Goal: Transaction & Acquisition: Obtain resource

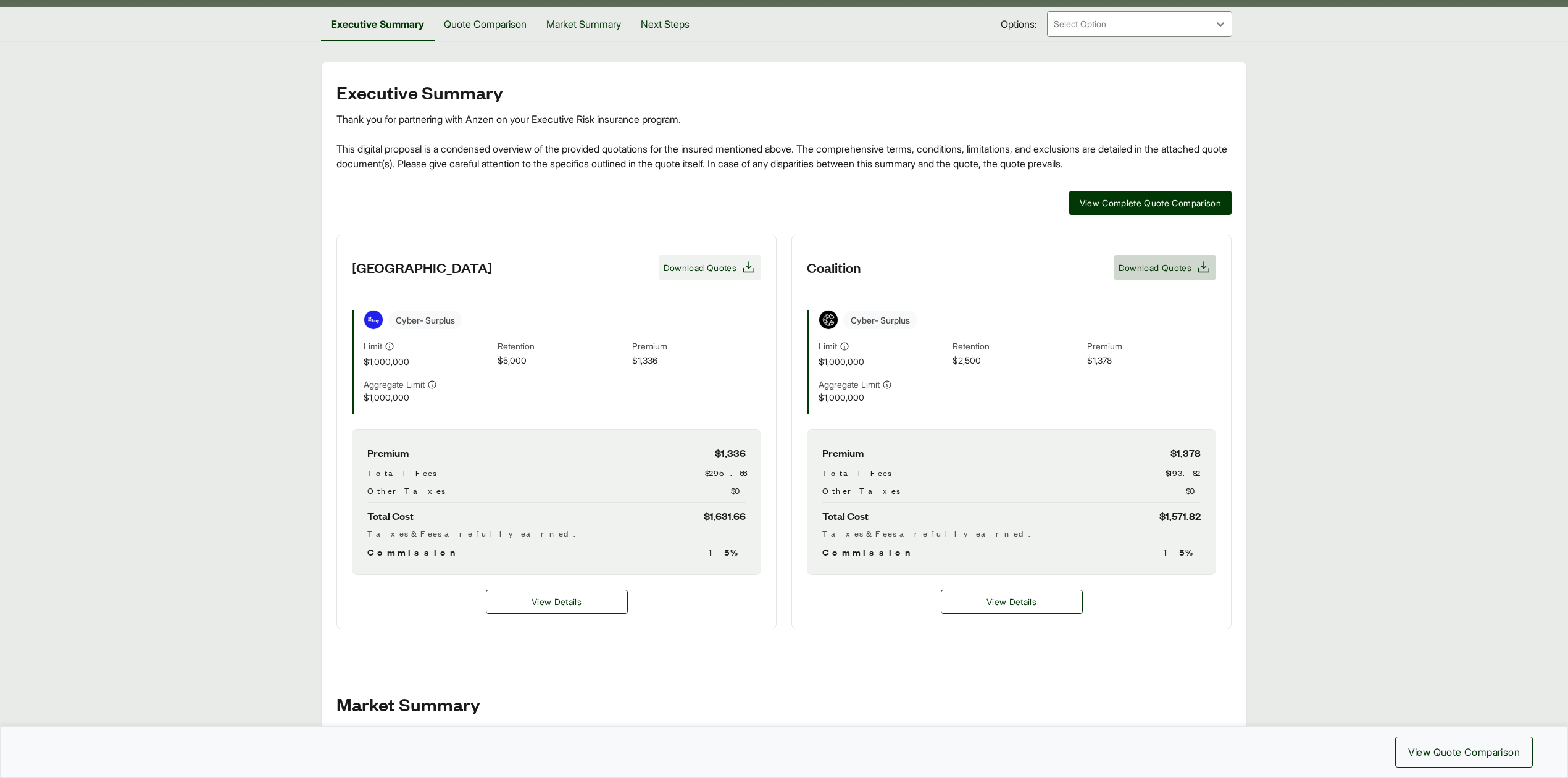
scroll to position [166, 0]
click at [690, 277] on button "Download Quotes" at bounding box center [710, 267] width 103 height 24
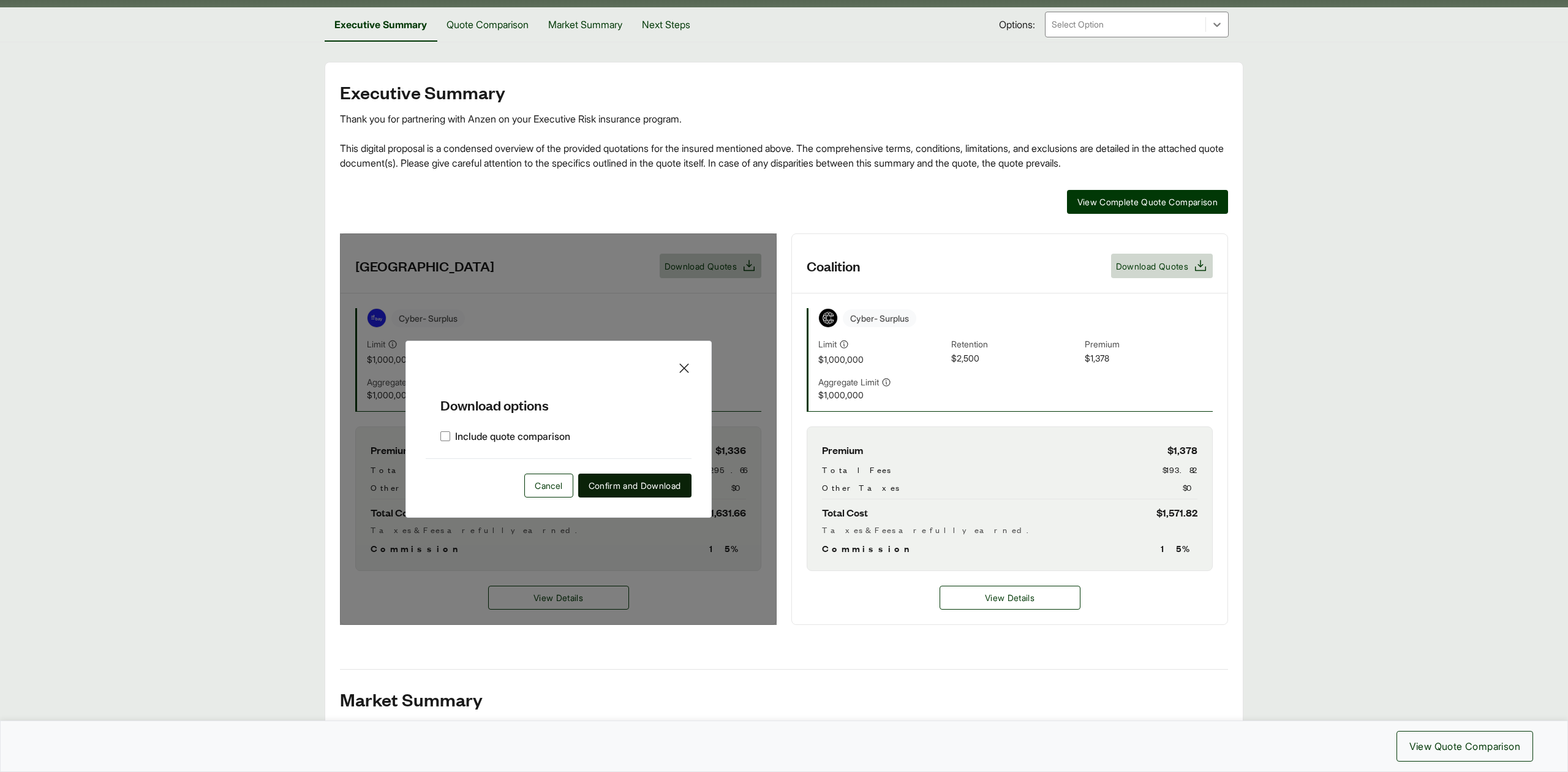
click at [635, 491] on span "Confirm and Download" at bounding box center [634, 485] width 92 height 13
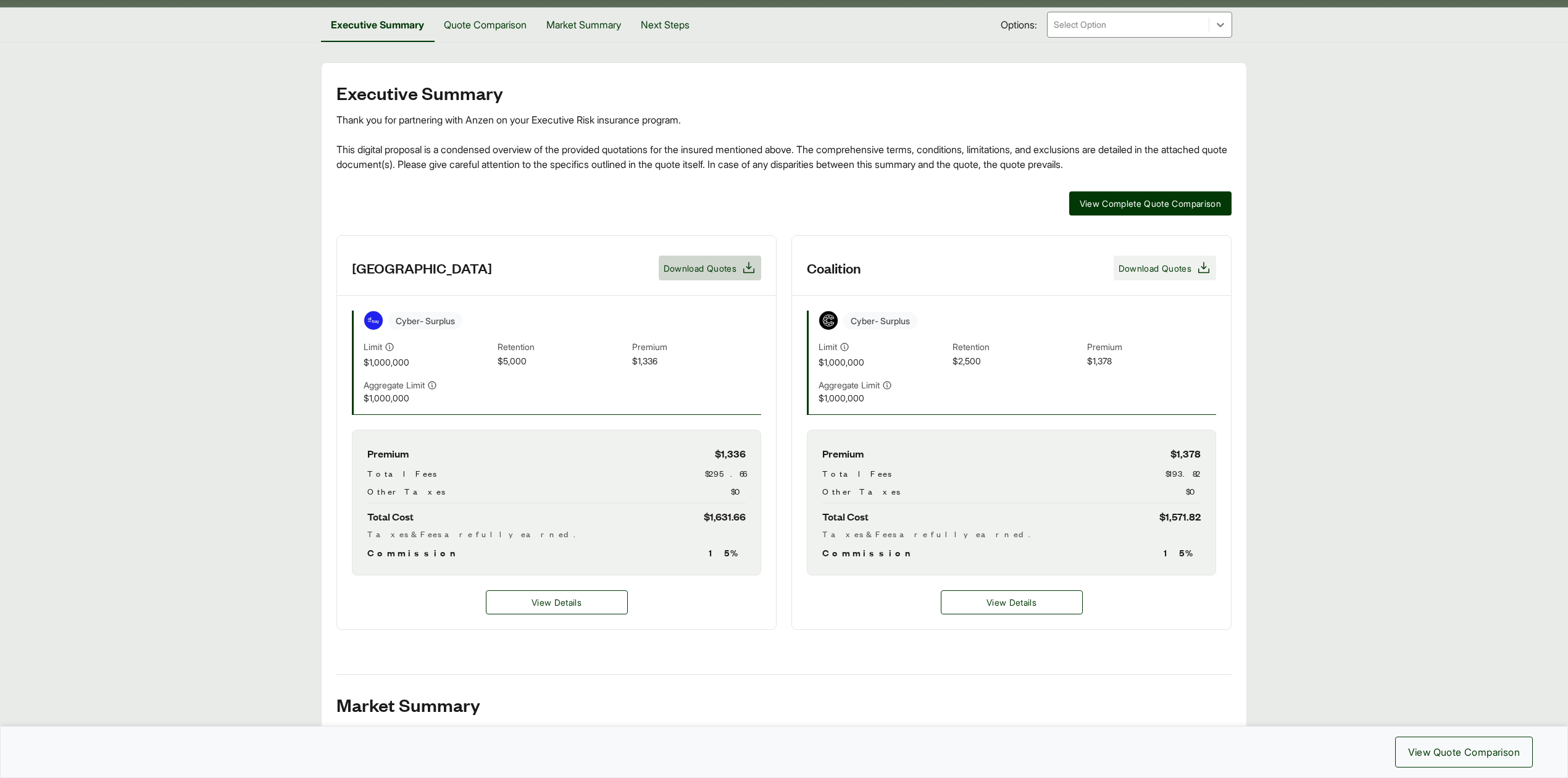
click at [1179, 274] on span "Download Quotes" at bounding box center [1155, 268] width 73 height 13
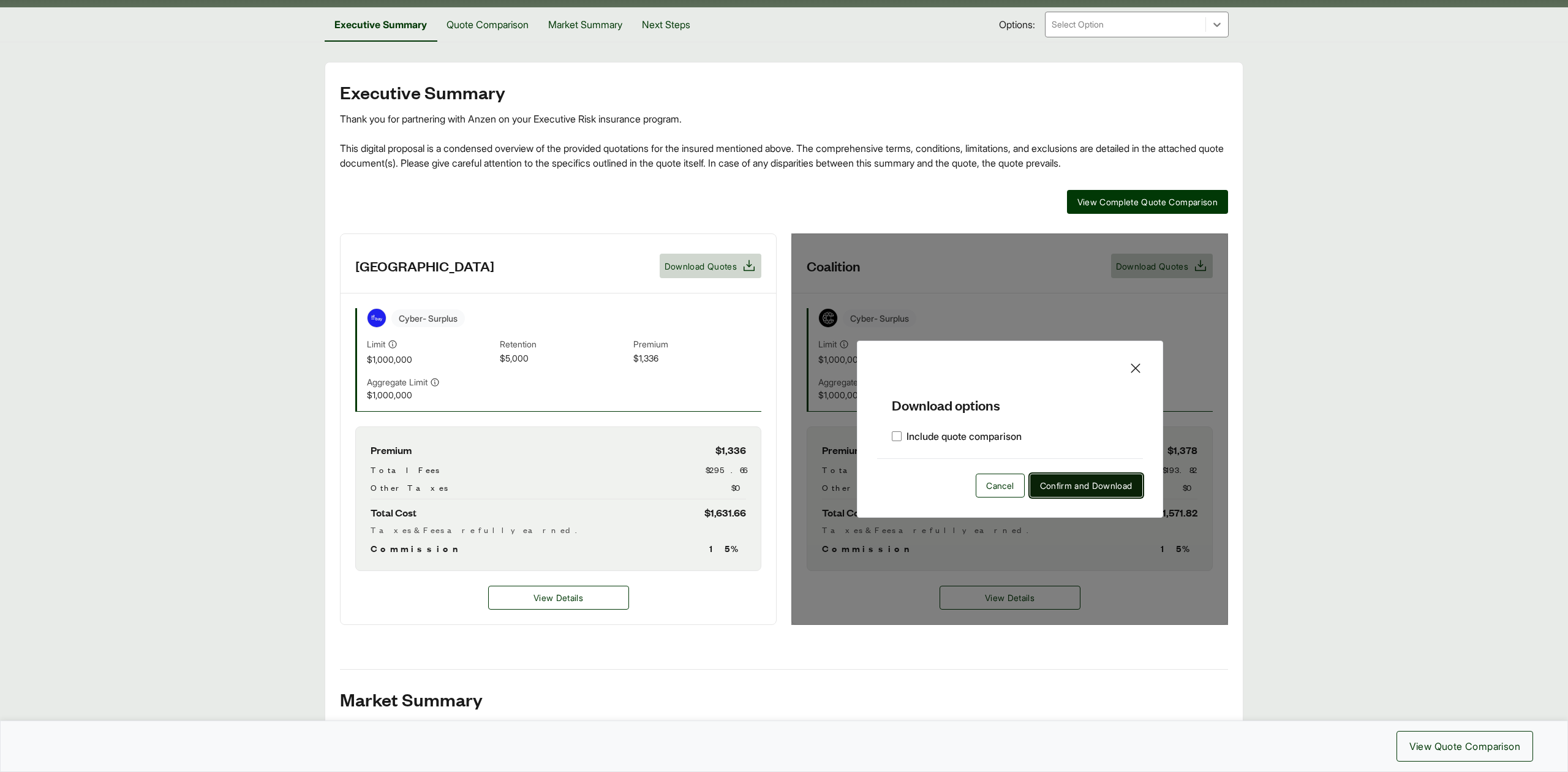
click at [1092, 498] on button "Confirm and Download" at bounding box center [1087, 485] width 114 height 24
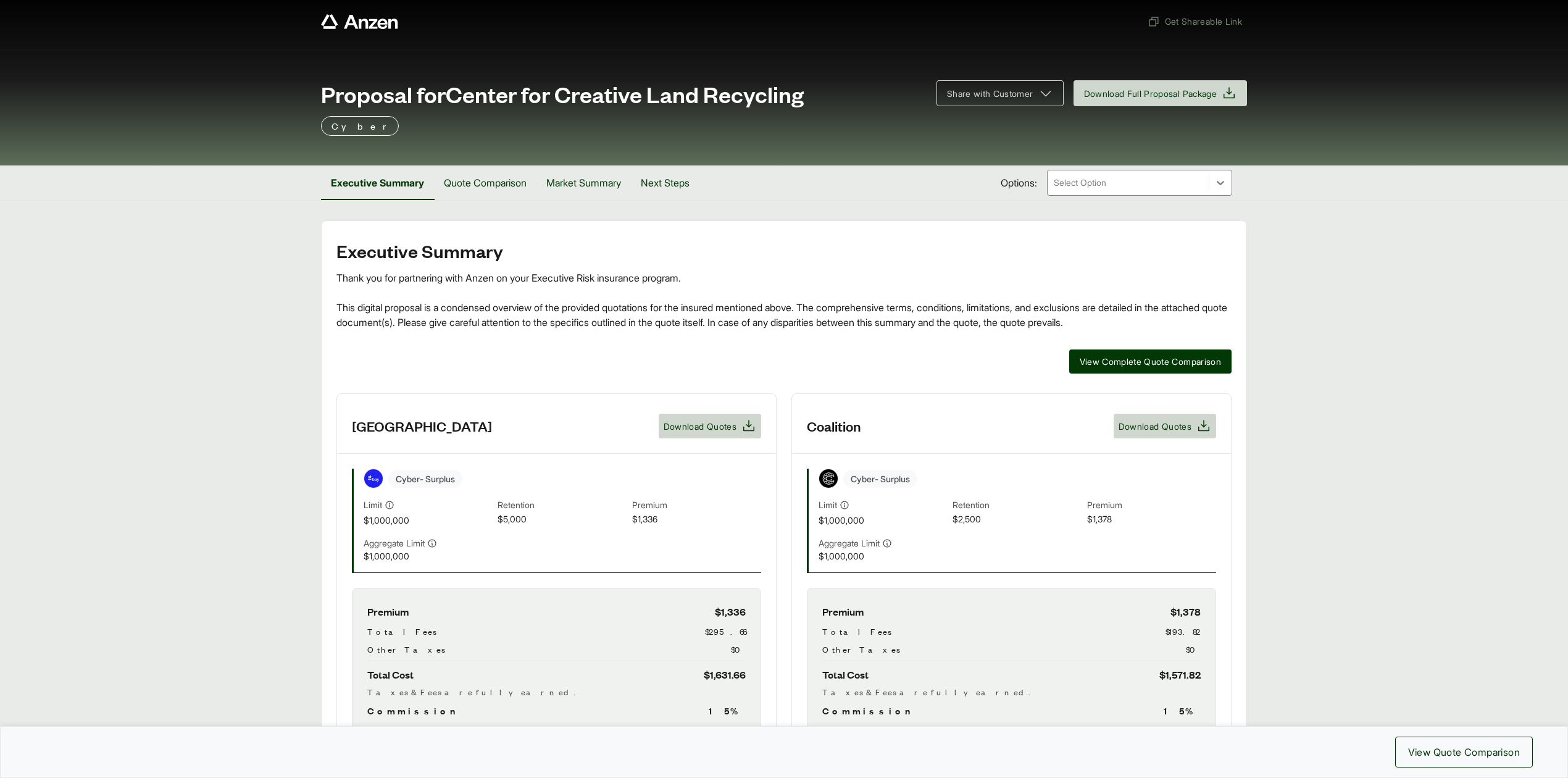
scroll to position [0, 0]
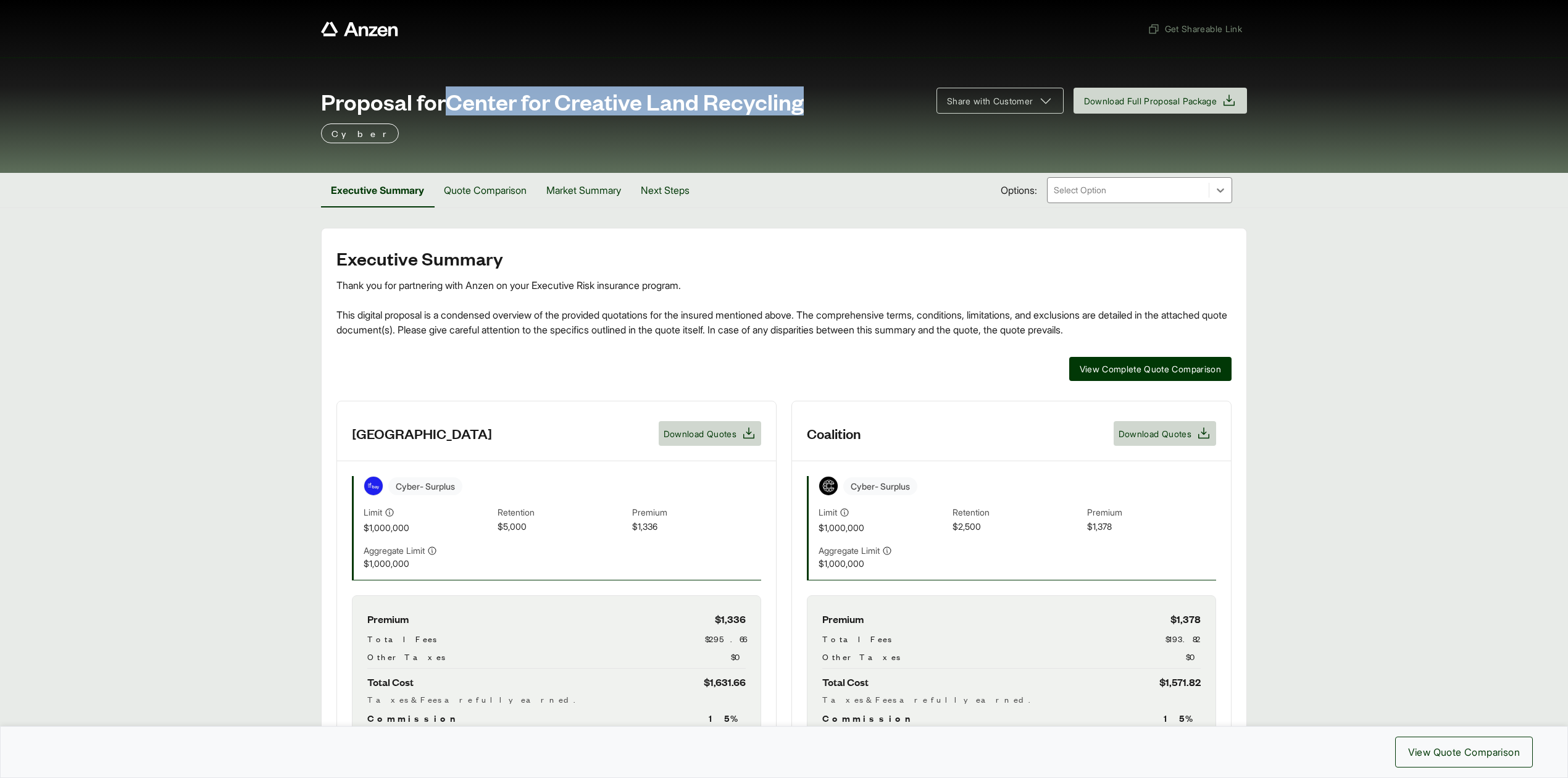
drag, startPoint x: 449, startPoint y: 104, endPoint x: 812, endPoint y: 112, distance: 363.1
click at [812, 112] on div "Proposal for Center for Creative Land Recycling" at bounding box center [621, 101] width 601 height 24
copy span "Center for Creative Land Recycling"
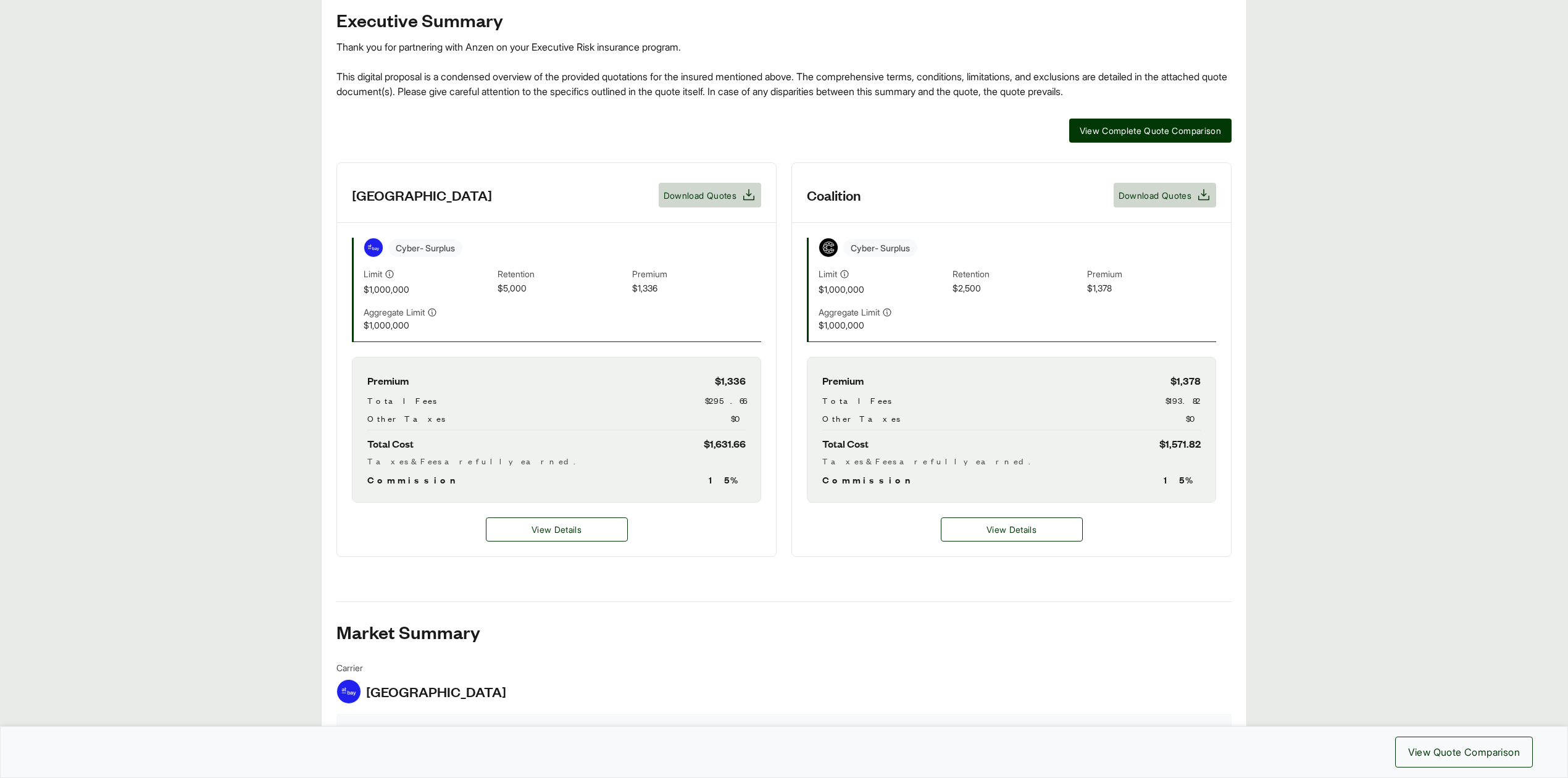
scroll to position [246, 0]
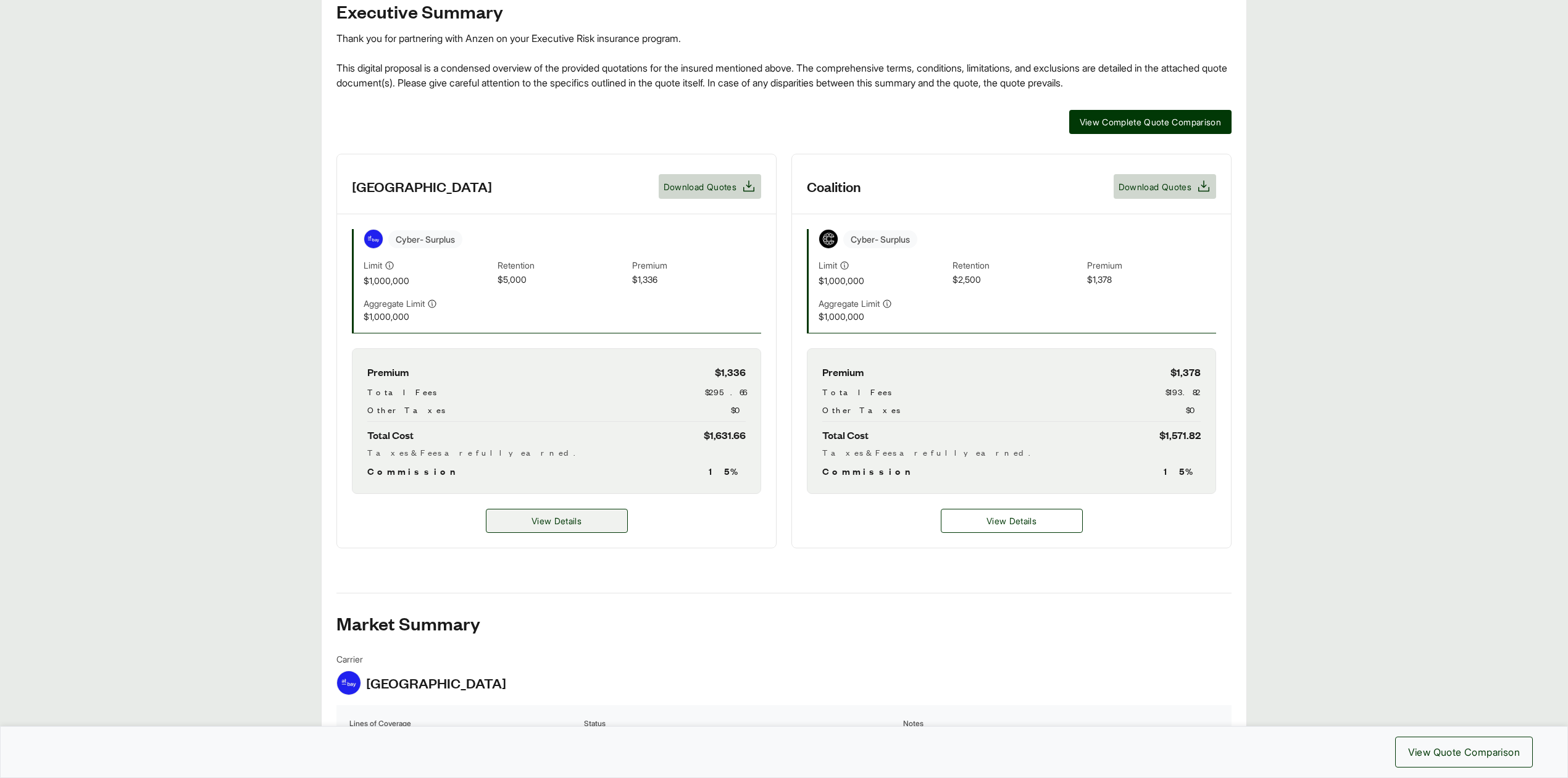
click at [572, 525] on span "View Details" at bounding box center [557, 520] width 50 height 13
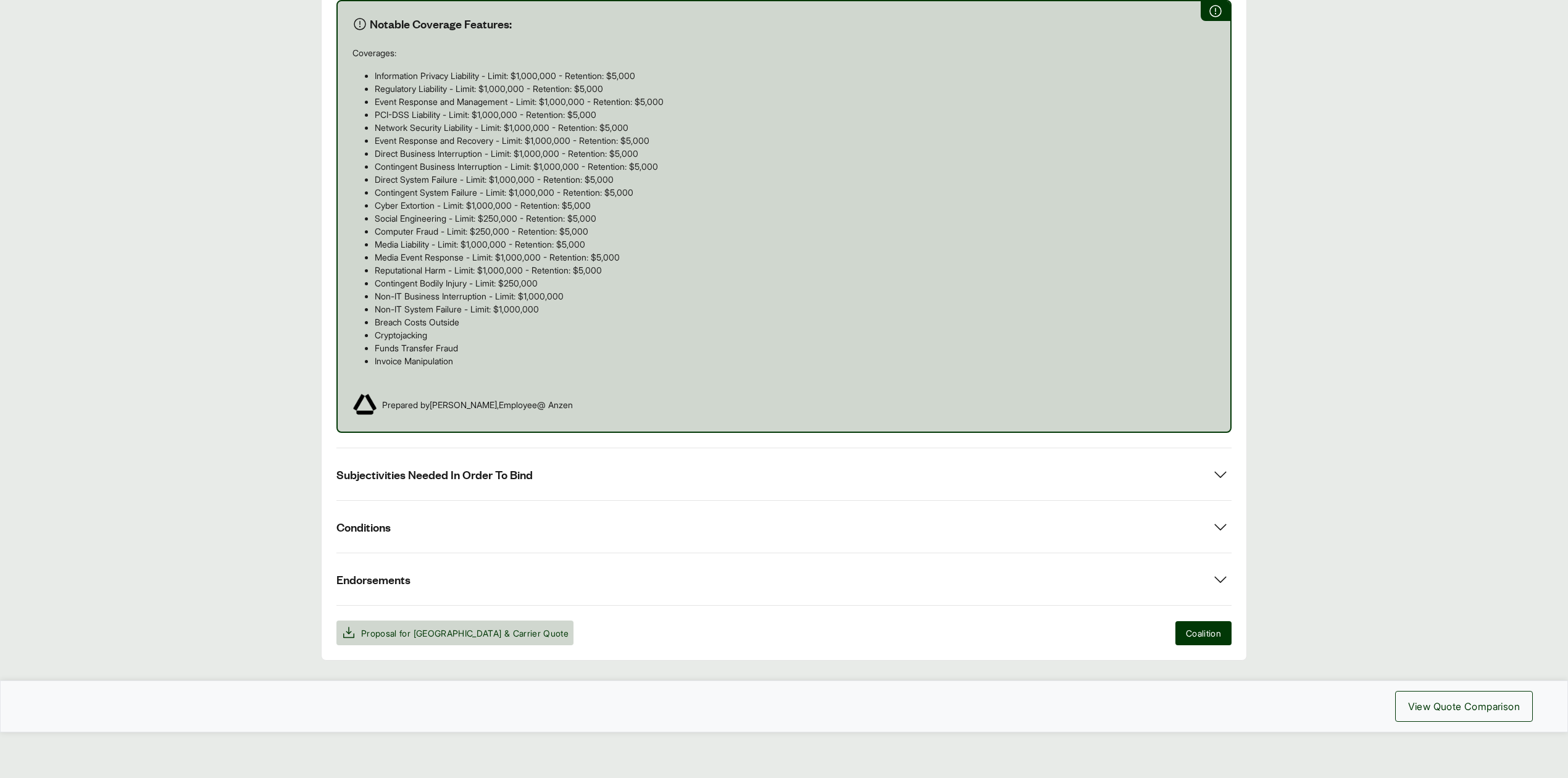
scroll to position [730, 0]
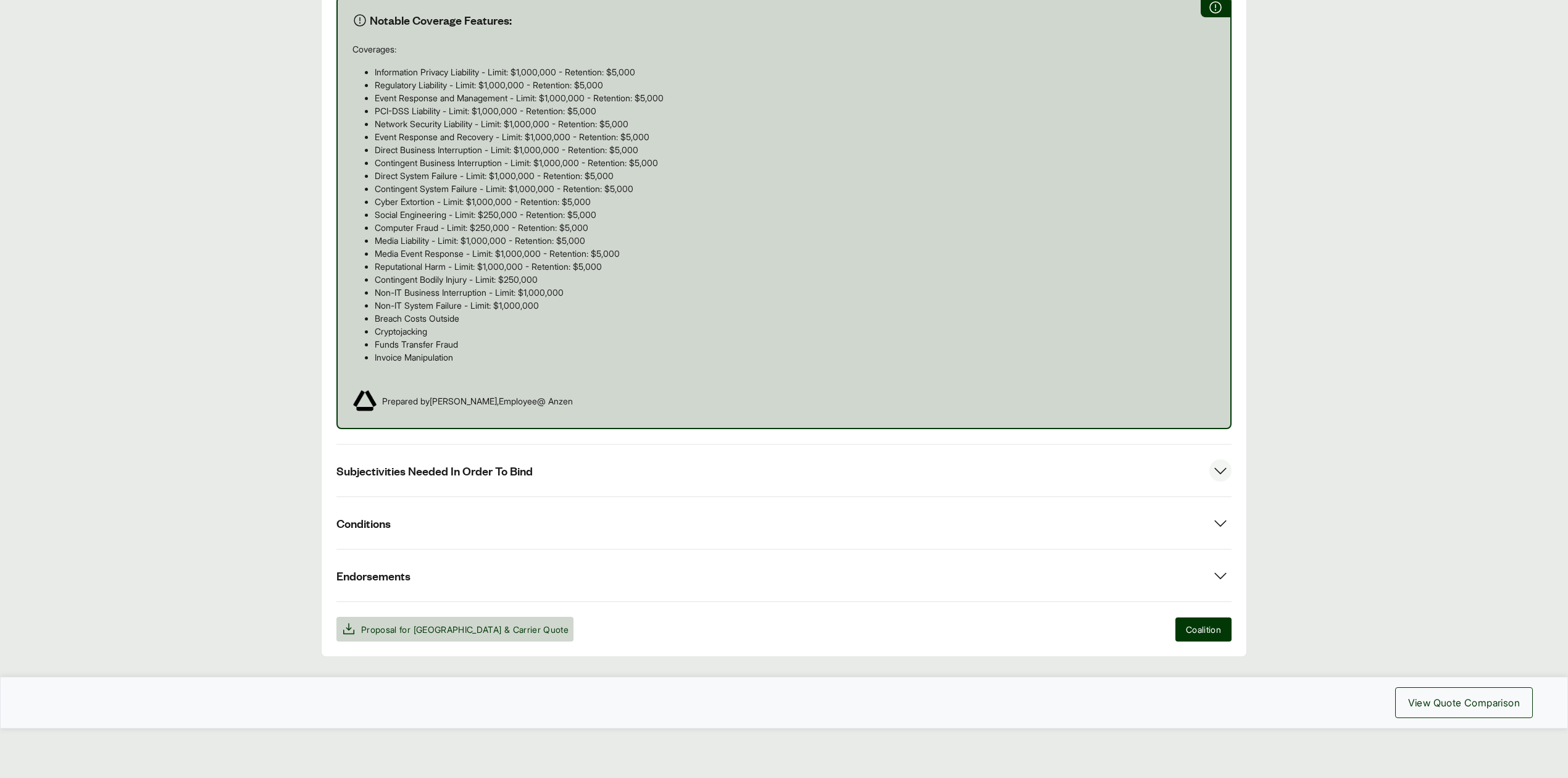
click at [519, 482] on button "Subjectivities Needed In Order To Bind" at bounding box center [784, 470] width 896 height 51
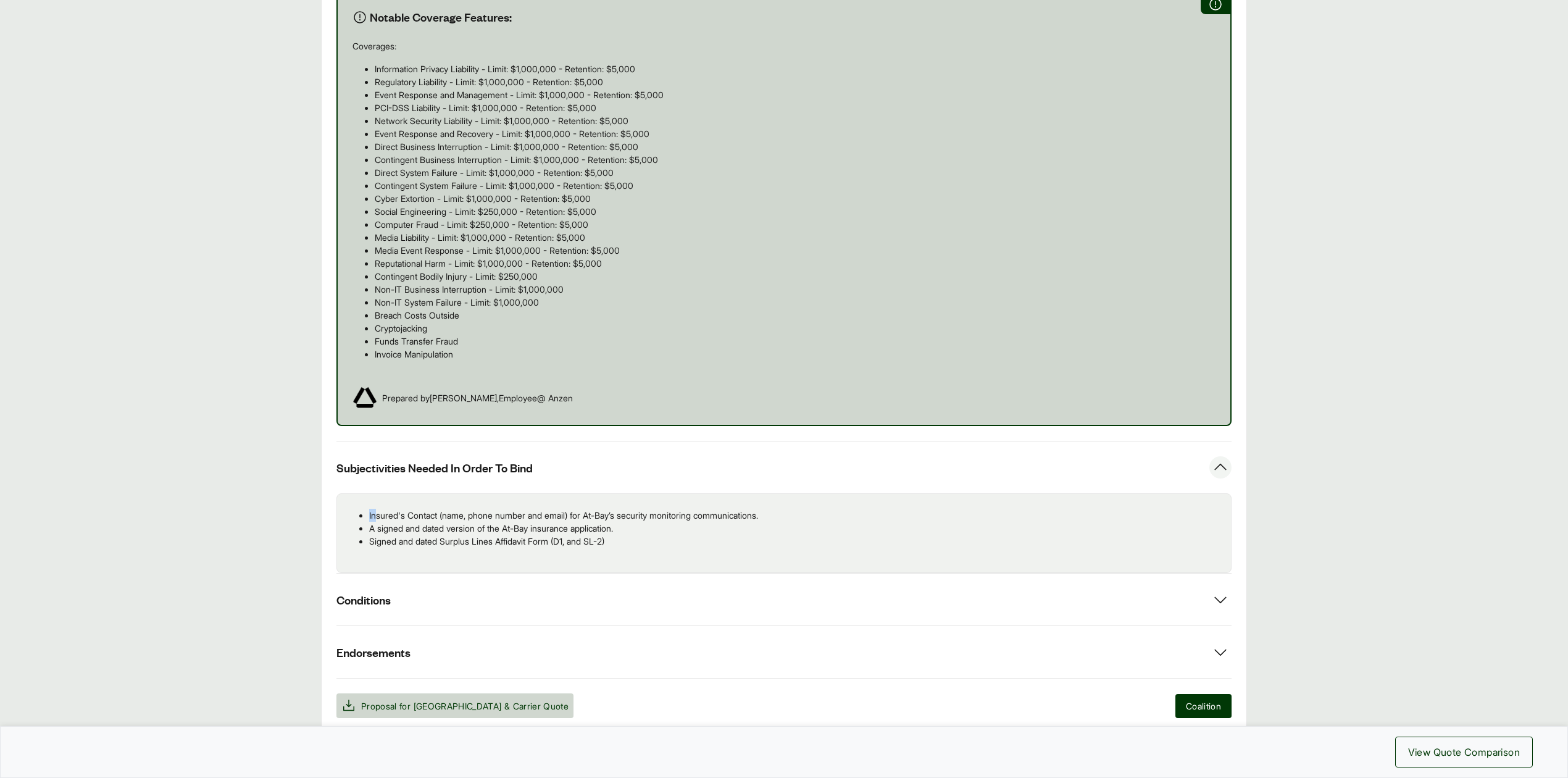
drag, startPoint x: 368, startPoint y: 517, endPoint x: 376, endPoint y: 517, distance: 8.0
click at [376, 517] on ul "Insured's Contact (name, phone number and email) for At-Bay’s security monitori…" at bounding box center [784, 528] width 874 height 39
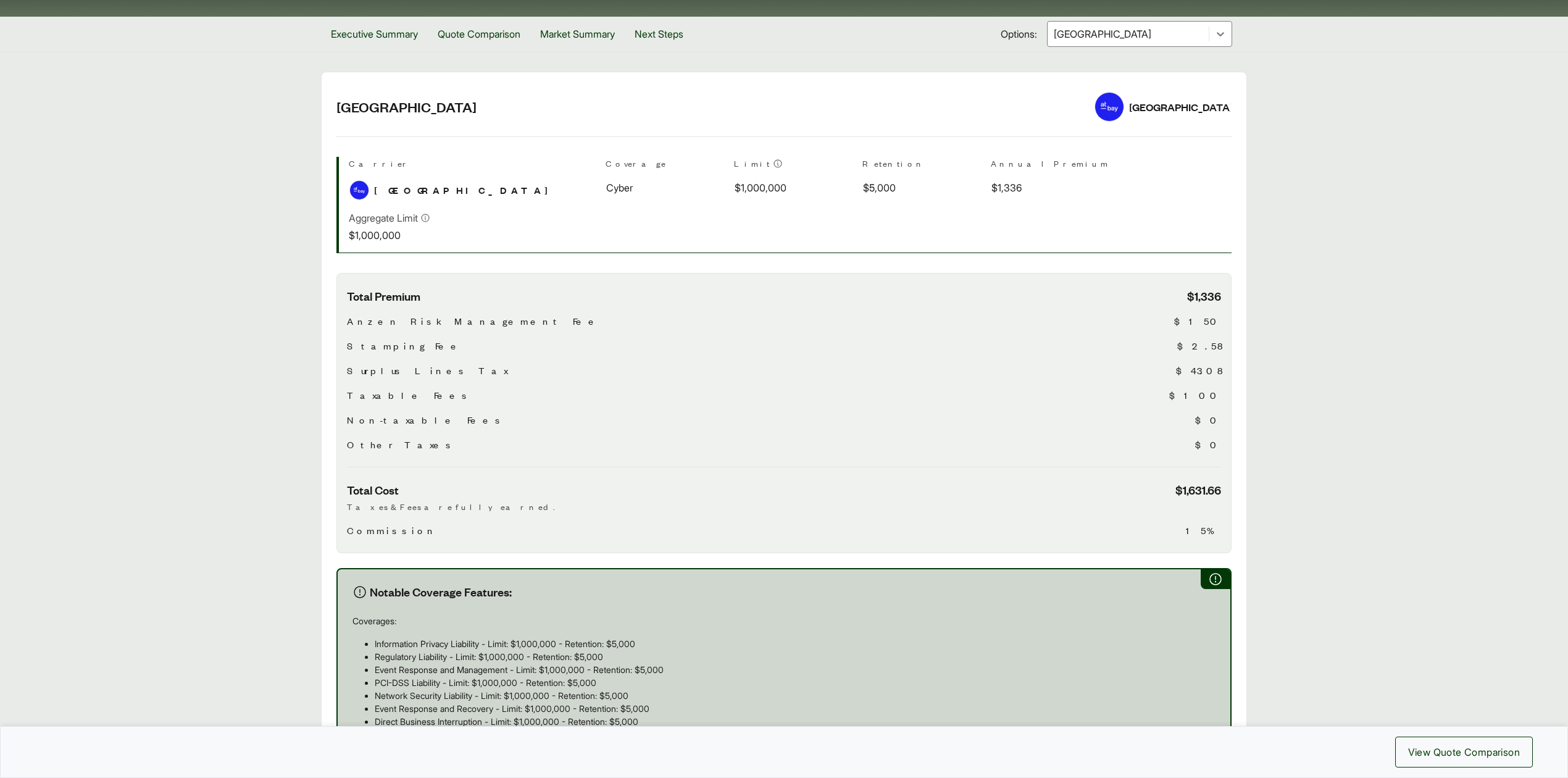
scroll to position [155, 0]
click at [1116, 45] on div "[GEOGRAPHIC_DATA]" at bounding box center [1128, 34] width 161 height 24
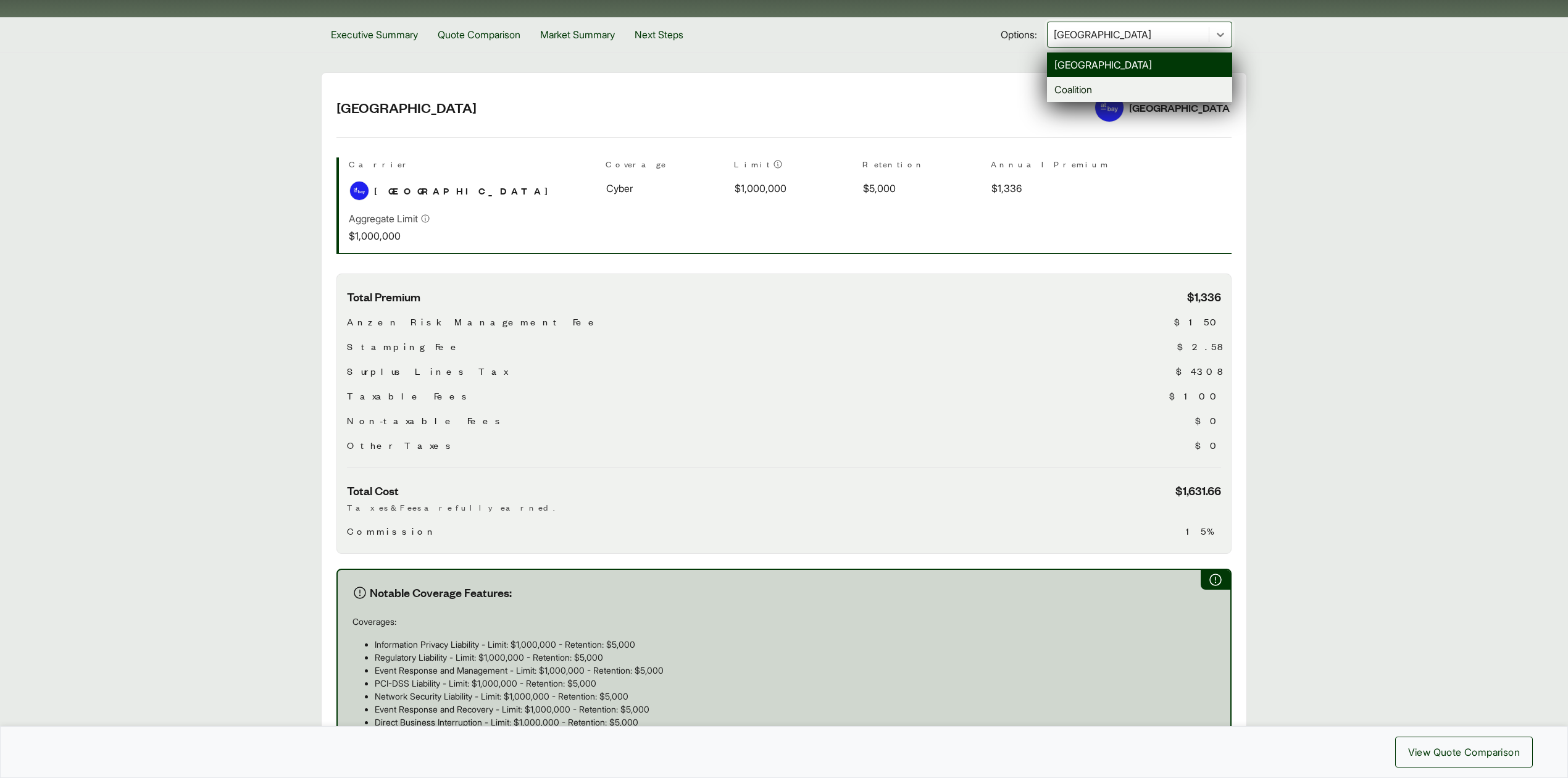
click at [1084, 87] on div "Coalition" at bounding box center [1139, 89] width 185 height 24
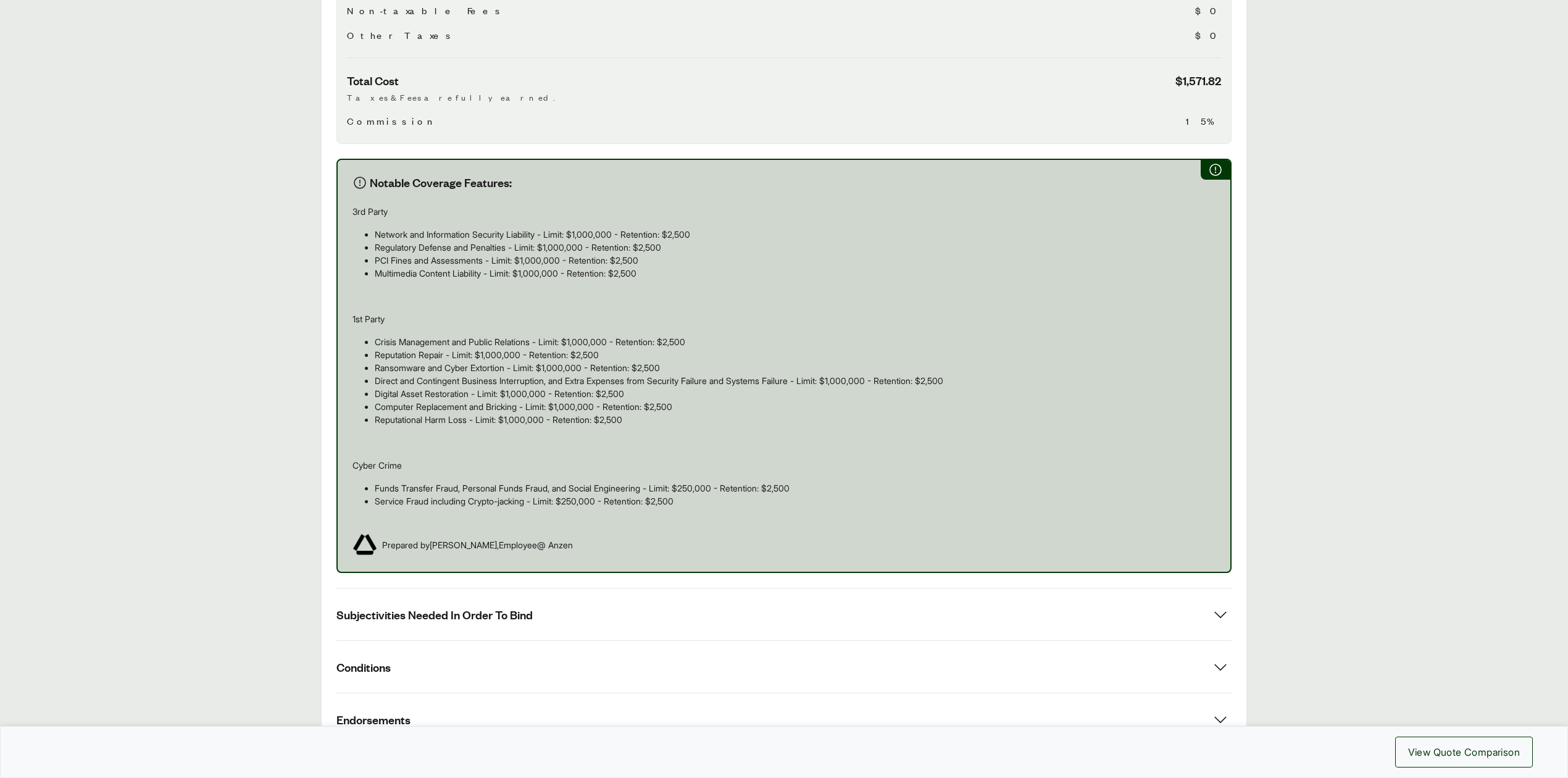
scroll to position [566, 0]
click at [680, 593] on button "Subjectivities Needed In Order To Bind" at bounding box center [784, 613] width 896 height 51
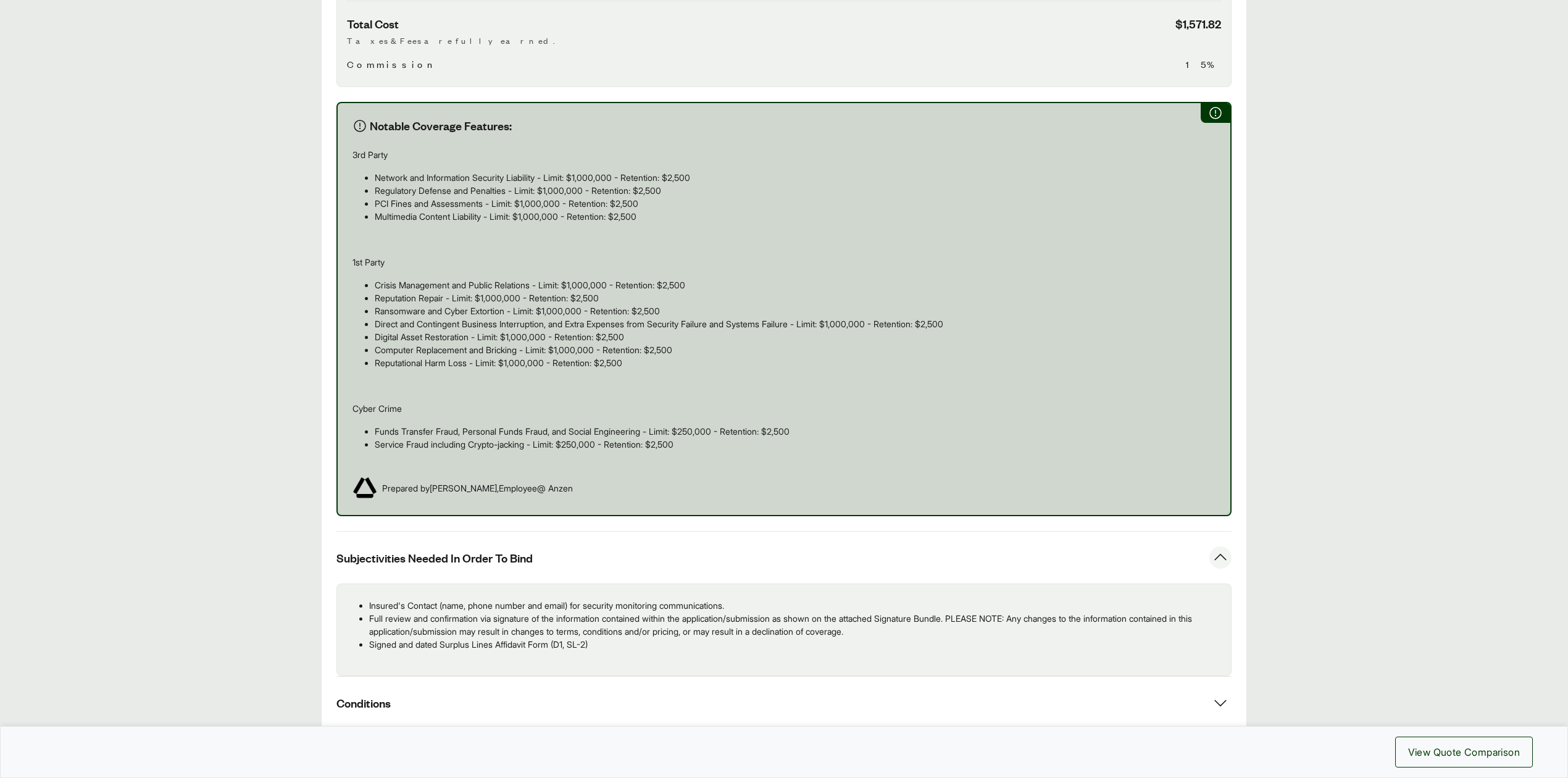
scroll to position [617, 0]
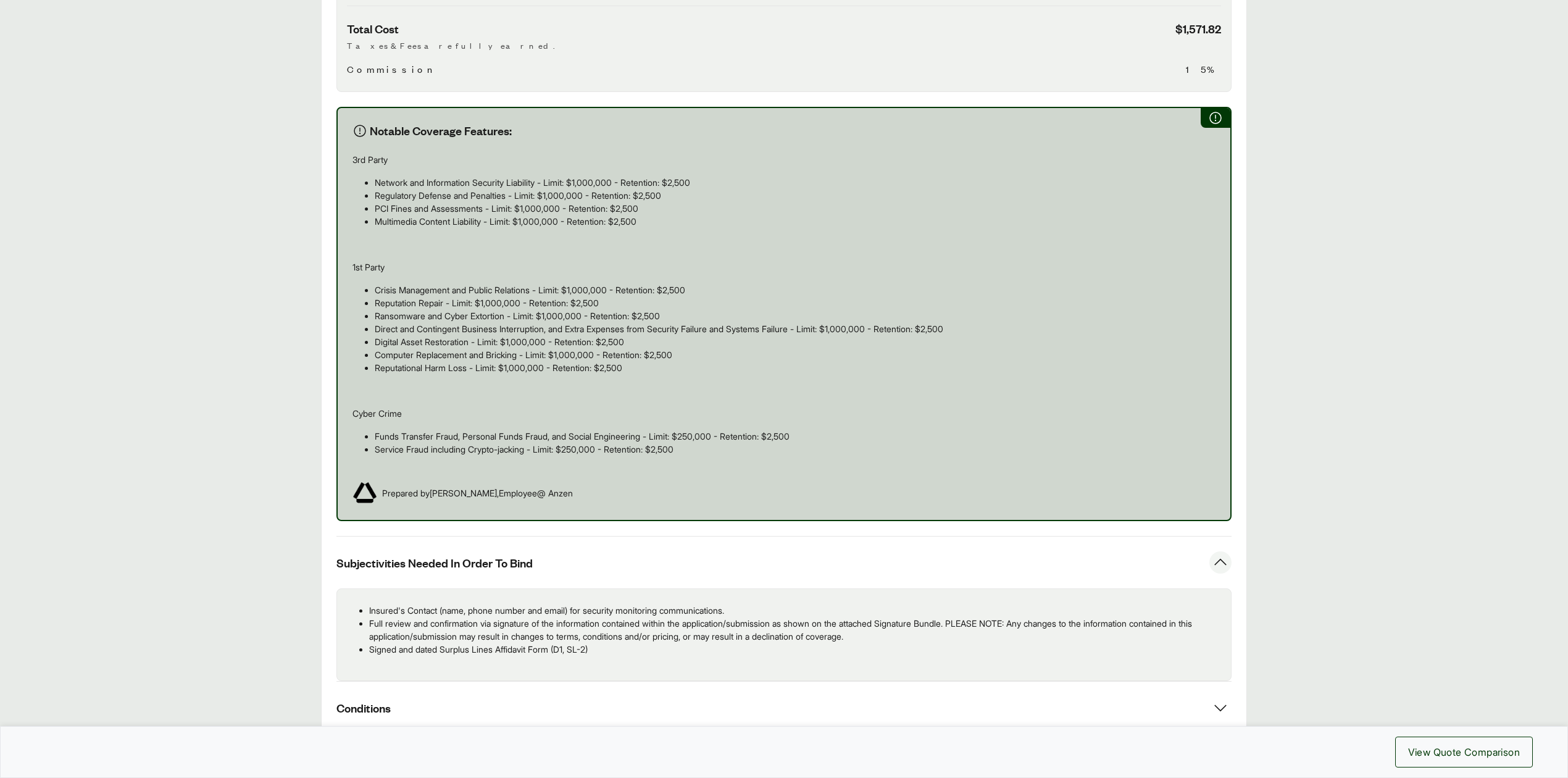
click at [196, 377] on main "Options: Coalition Coalition Coalition Carrier Coverage Limit Retention Annual …" at bounding box center [784, 226] width 1568 height 1231
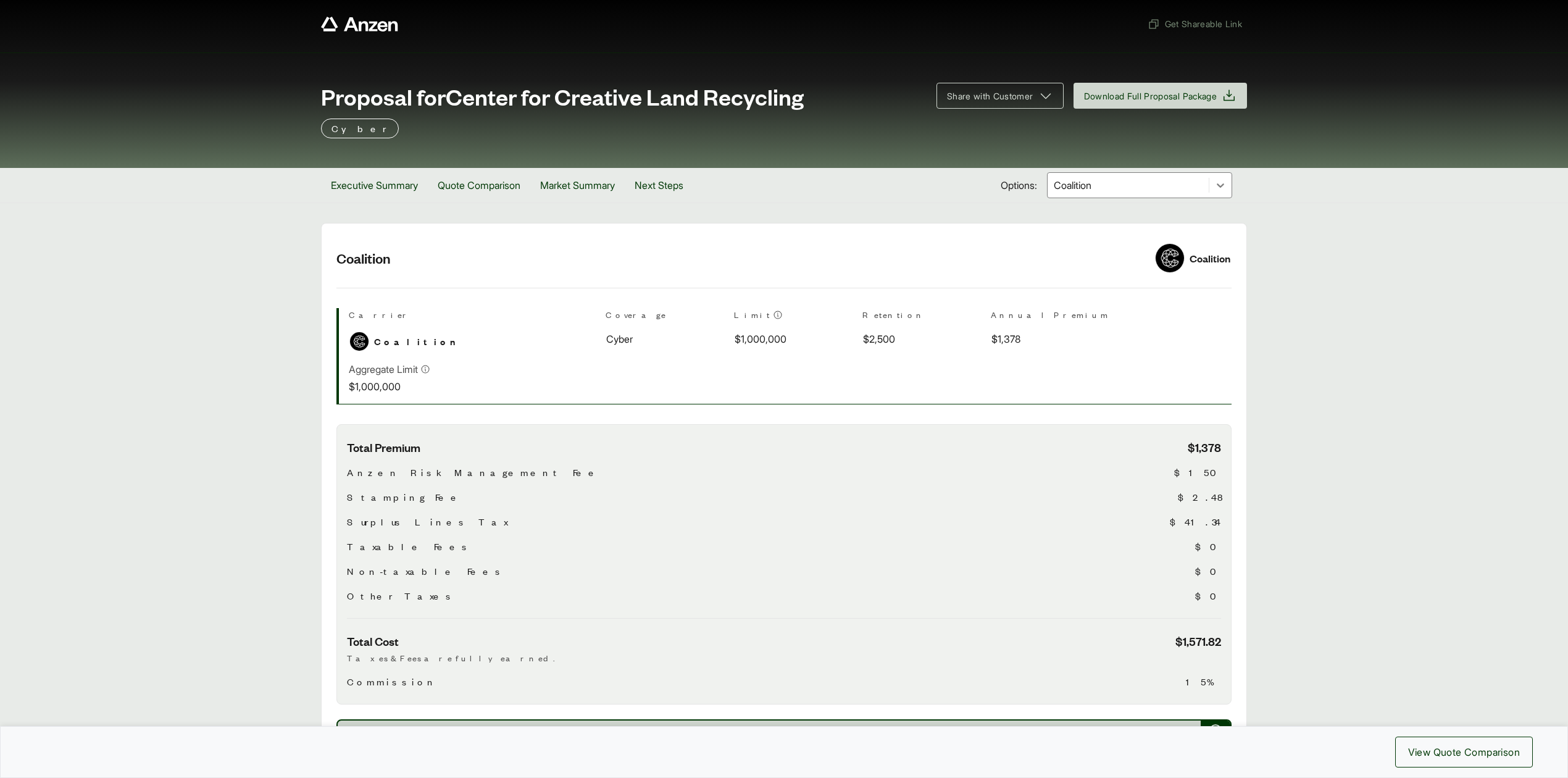
scroll to position [0, 0]
